Goal: Task Accomplishment & Management: Manage account settings

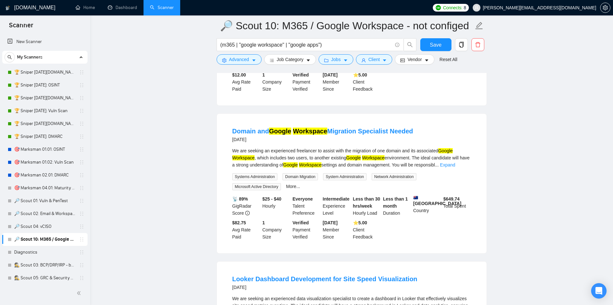
scroll to position [93, 0]
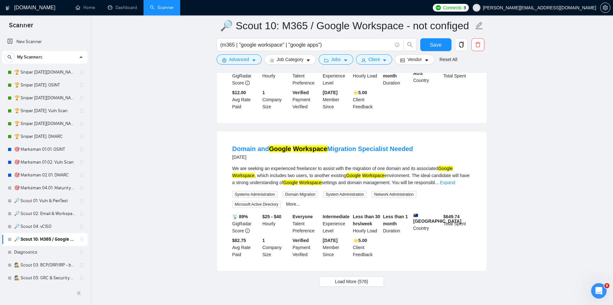
scroll to position [1299, 0]
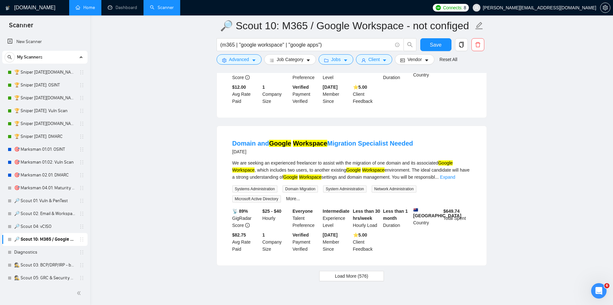
click at [90, 10] on link "Home" at bounding box center [85, 7] width 19 height 5
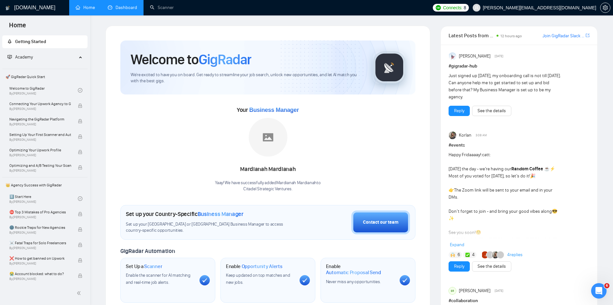
click at [116, 5] on link "Dashboard" at bounding box center [122, 7] width 29 height 5
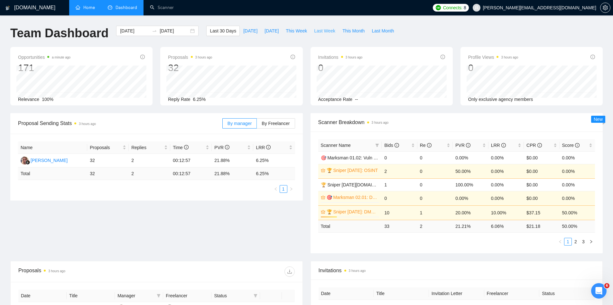
click at [331, 32] on span "Last Week" at bounding box center [324, 30] width 21 height 7
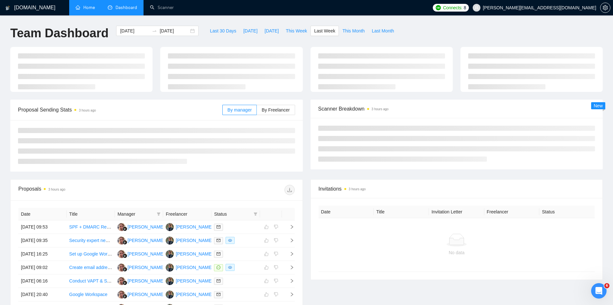
type input "2025-09-08"
type input "2025-09-14"
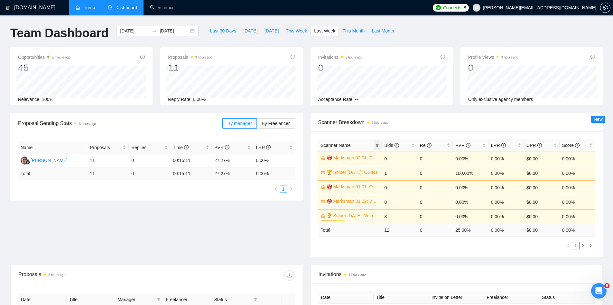
click at [379, 142] on span at bounding box center [377, 146] width 6 height 10
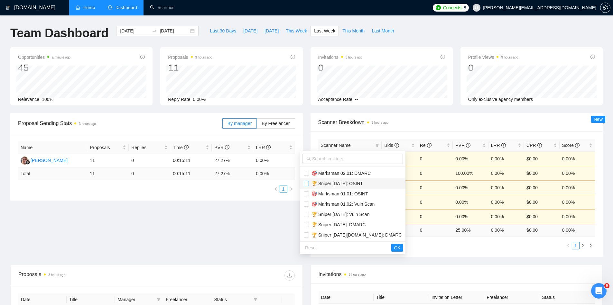
click at [307, 184] on input "checkbox" at bounding box center [306, 183] width 5 height 5
checkbox input "true"
click at [304, 214] on input "checkbox" at bounding box center [306, 214] width 5 height 5
checkbox input "true"
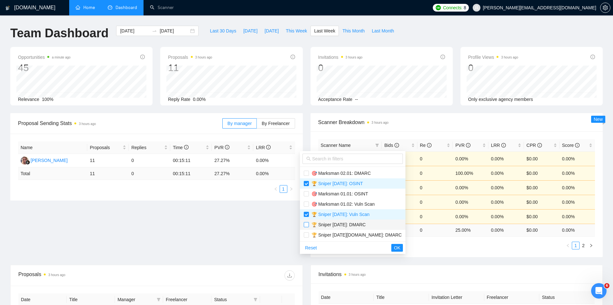
click at [305, 225] on input "checkbox" at bounding box center [306, 224] width 5 height 5
checkbox input "true"
click at [306, 233] on input "checkbox" at bounding box center [306, 235] width 5 height 5
checkbox input "true"
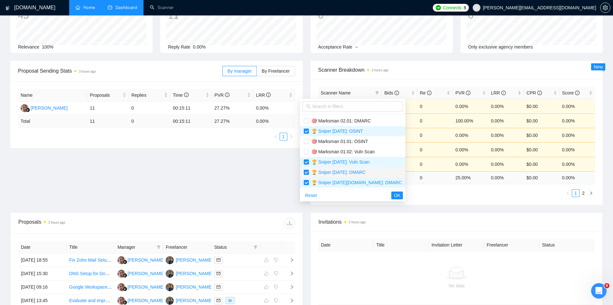
scroll to position [51, 0]
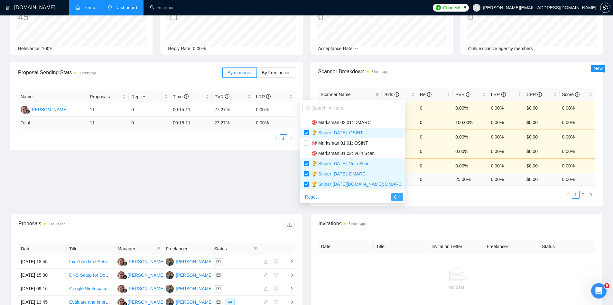
click at [394, 196] on span "OK" at bounding box center [397, 197] width 6 height 7
